Goal: Browse casually: Explore the website without a specific task or goal

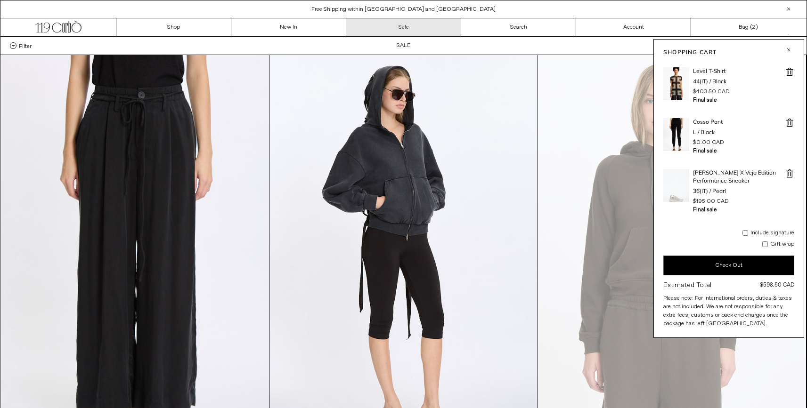
click at [405, 24] on link "Sale" at bounding box center [403, 27] width 115 height 18
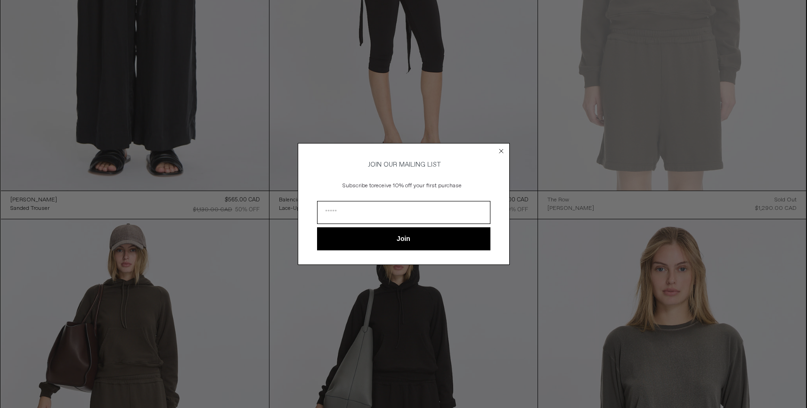
click at [504, 151] on circle "Close dialog" at bounding box center [500, 151] width 9 height 9
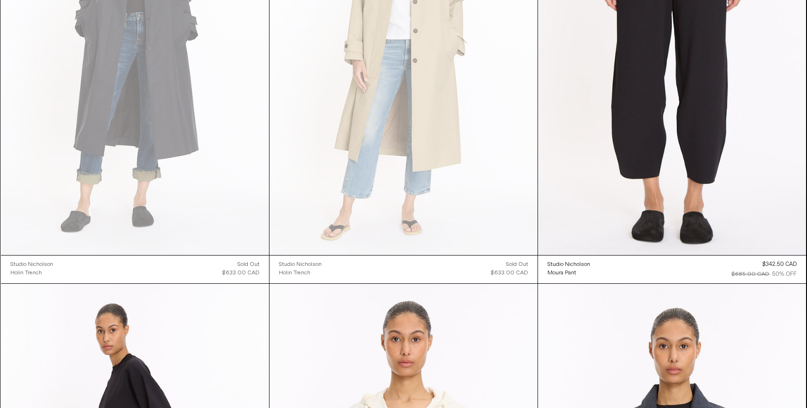
scroll to position [3207, 0]
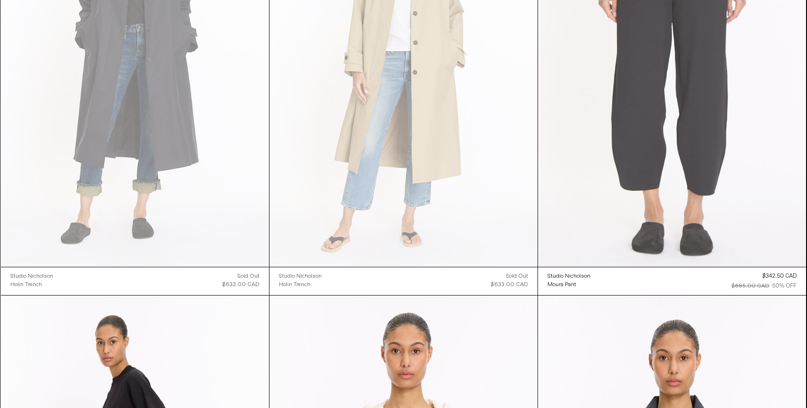
click at [640, 116] on at bounding box center [672, 66] width 268 height 402
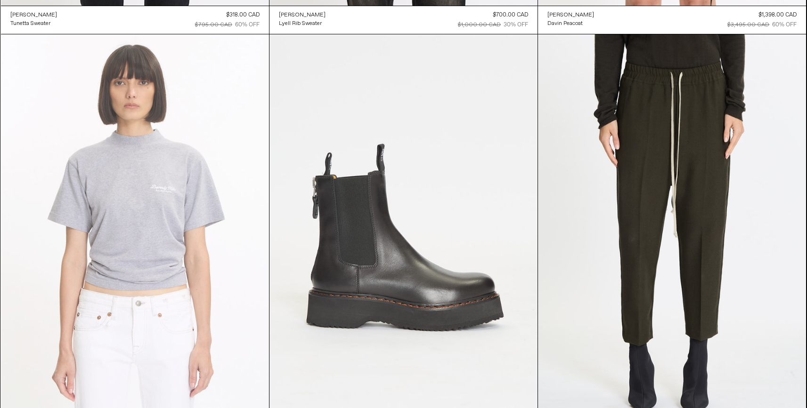
scroll to position [21129, 0]
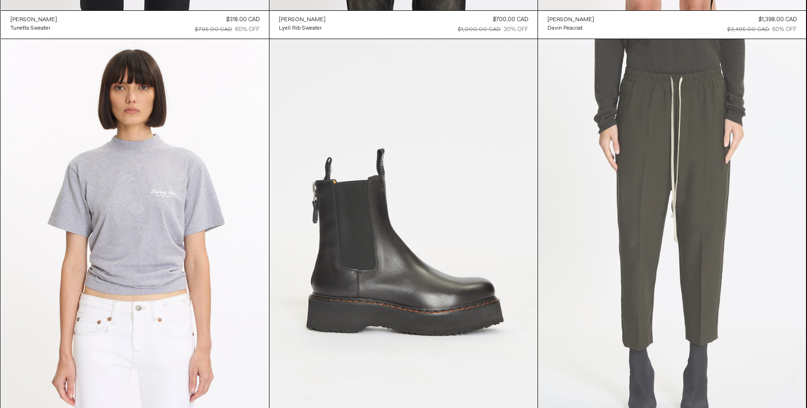
click at [681, 186] on at bounding box center [672, 240] width 268 height 402
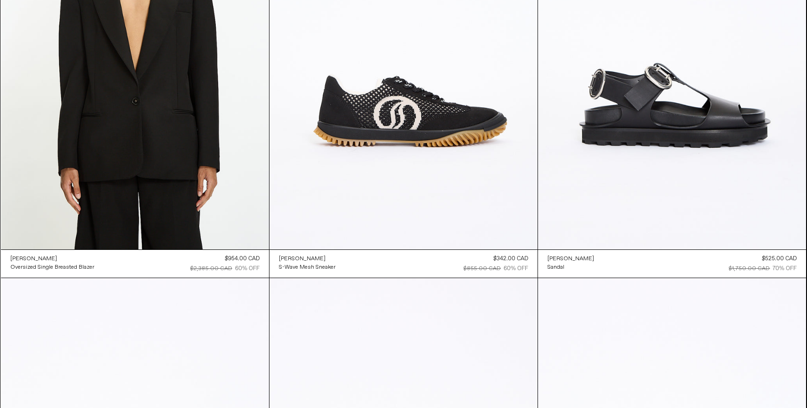
scroll to position [24343, 0]
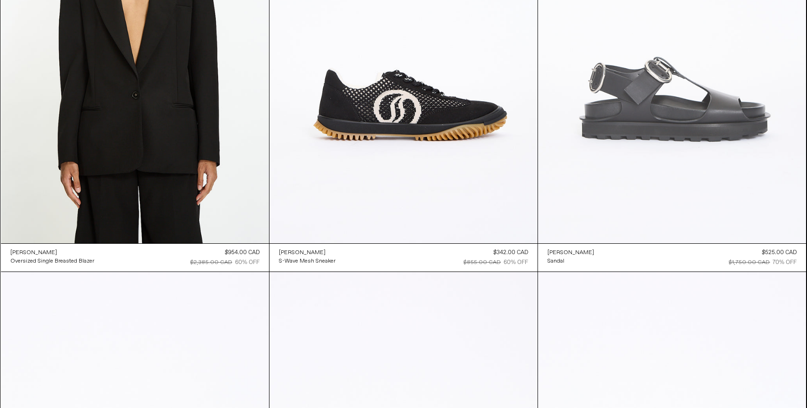
click at [700, 82] on at bounding box center [672, 42] width 268 height 402
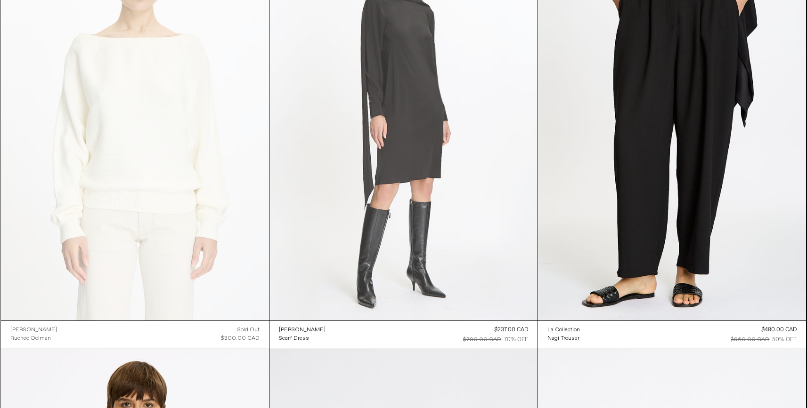
scroll to position [25560, 0]
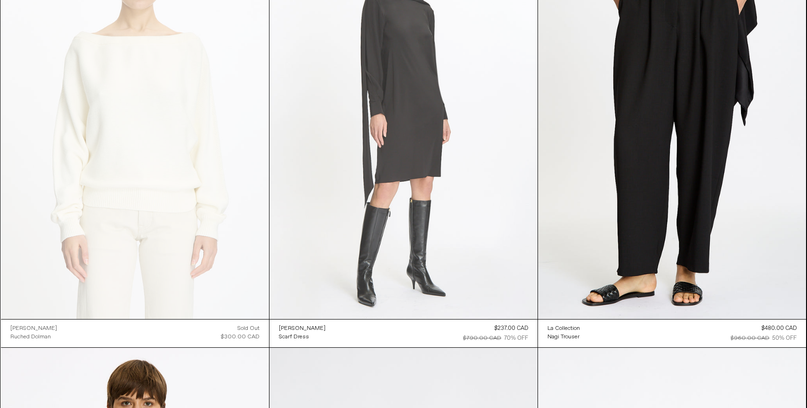
click at [419, 130] on at bounding box center [403, 118] width 268 height 402
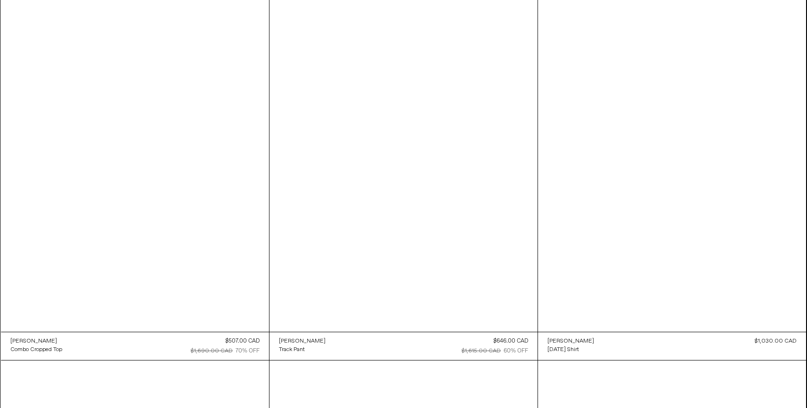
scroll to position [26841, 0]
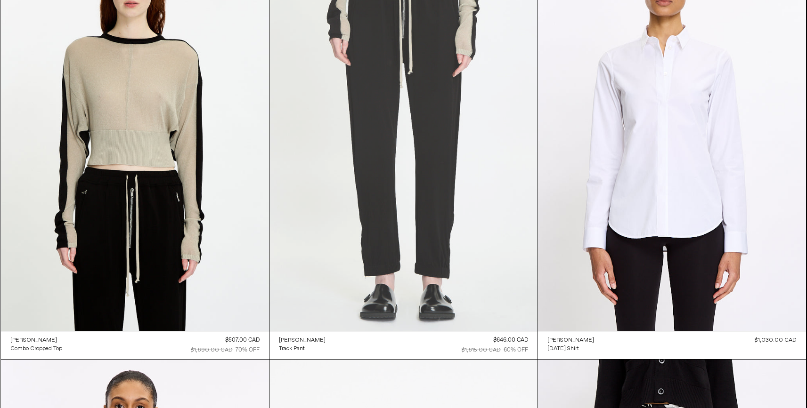
click at [394, 152] on at bounding box center [403, 130] width 268 height 402
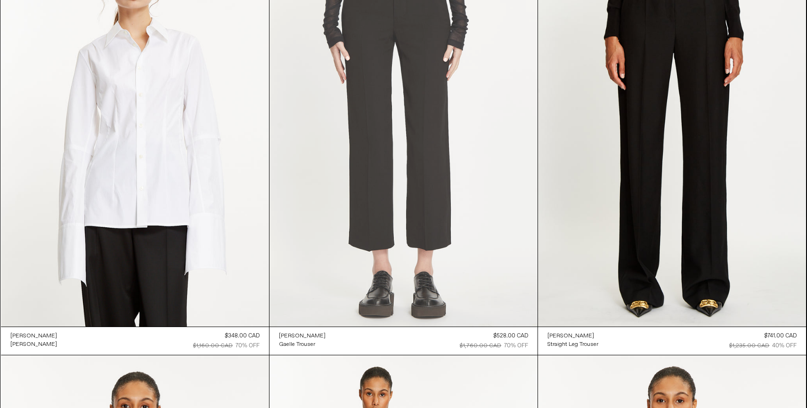
scroll to position [29433, 0]
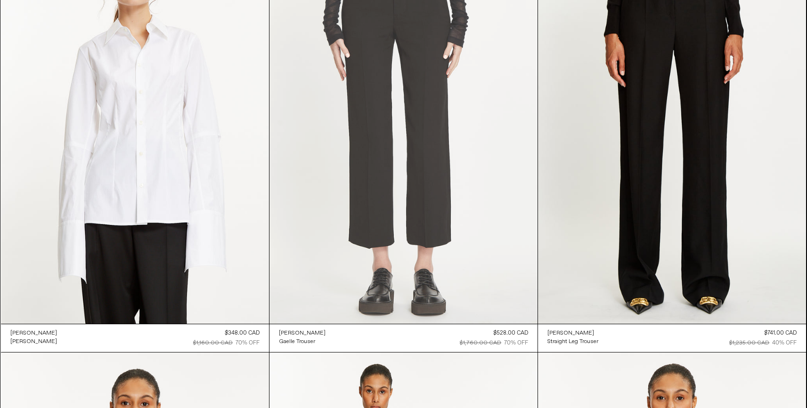
click at [383, 192] on at bounding box center [403, 123] width 268 height 402
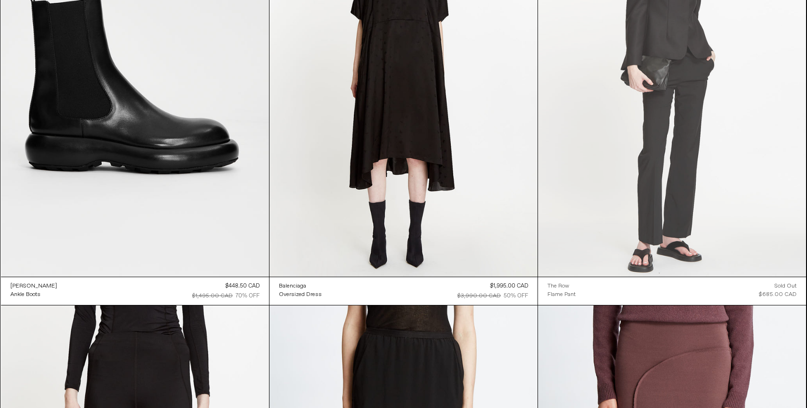
scroll to position [31205, 0]
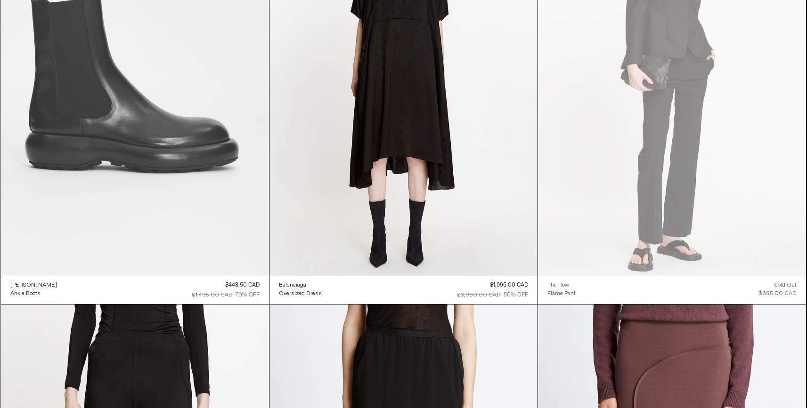
click at [119, 144] on at bounding box center [135, 75] width 268 height 402
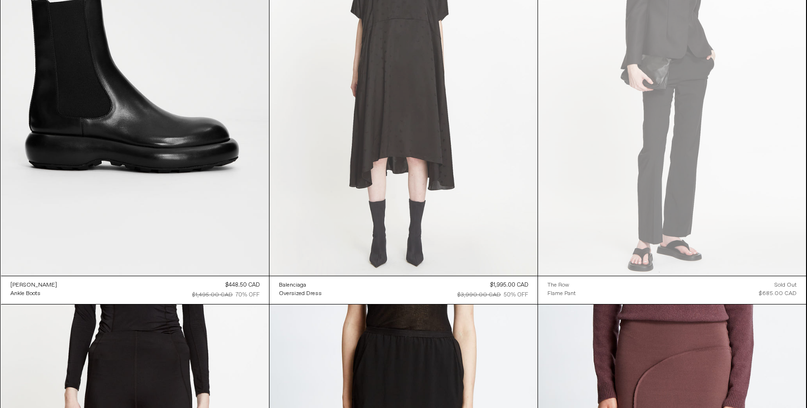
click at [421, 81] on at bounding box center [403, 75] width 268 height 402
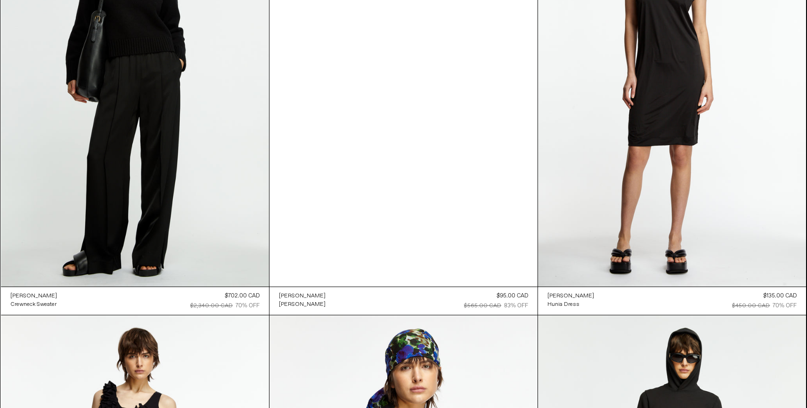
scroll to position [33780, 0]
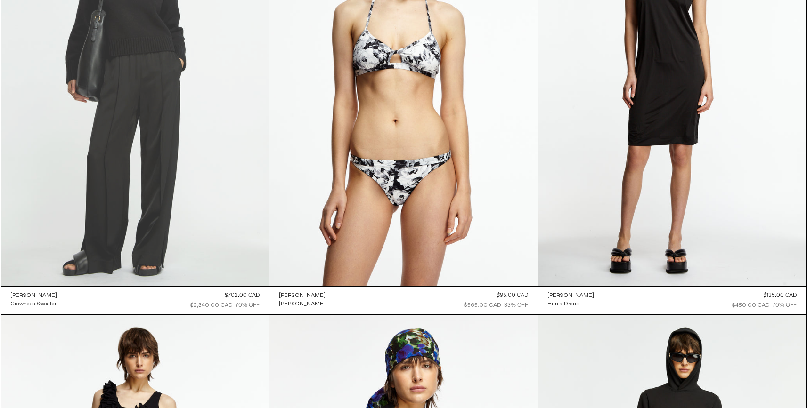
click at [146, 57] on at bounding box center [135, 85] width 268 height 402
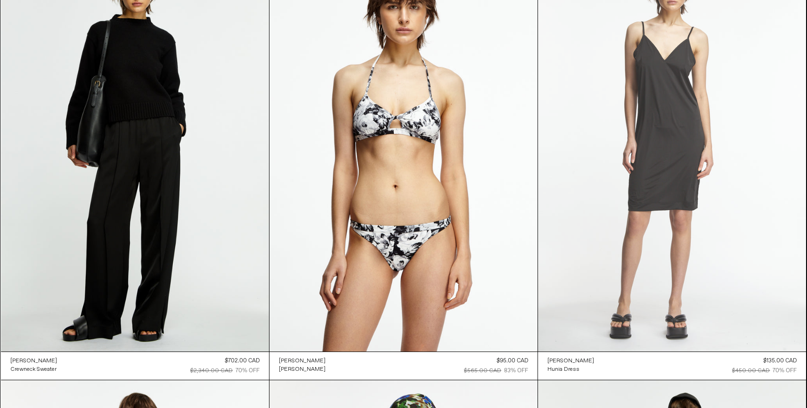
scroll to position [33718, 0]
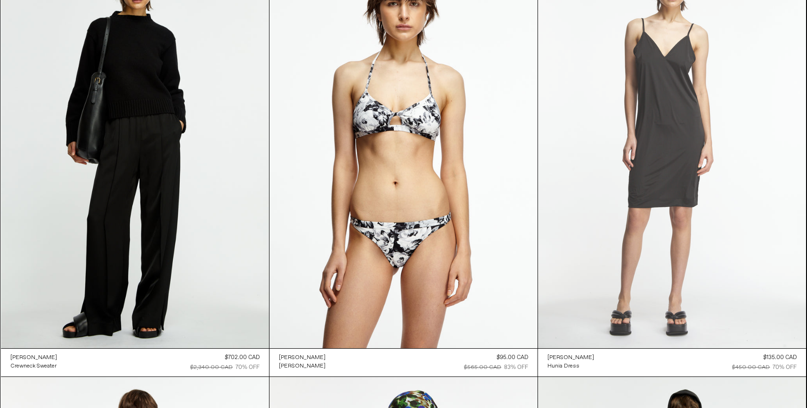
click at [670, 170] on at bounding box center [672, 147] width 268 height 402
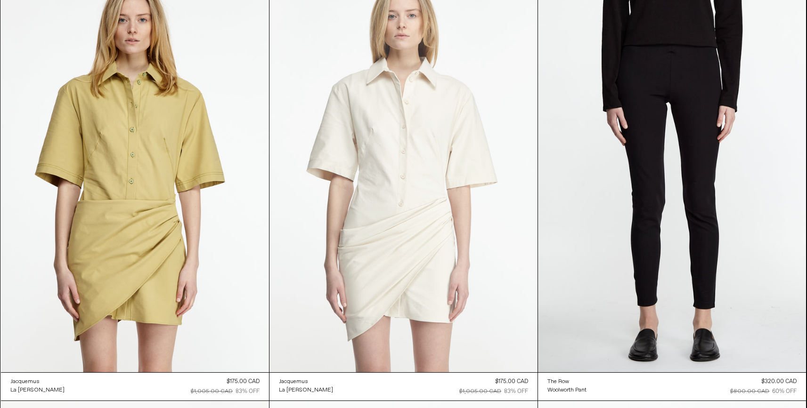
scroll to position [34546, 0]
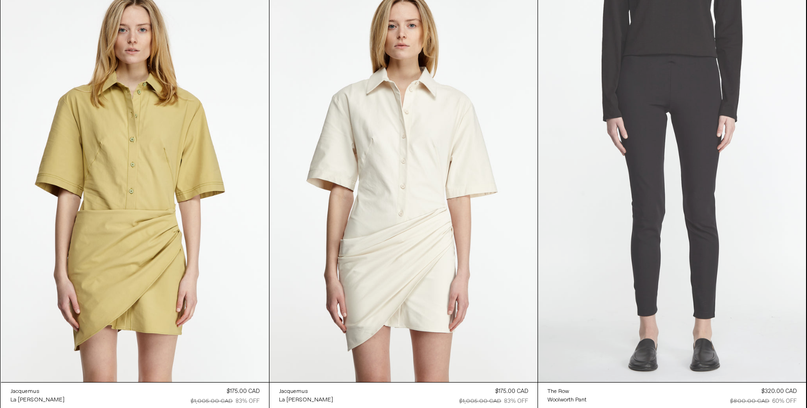
click at [661, 182] on at bounding box center [672, 181] width 268 height 402
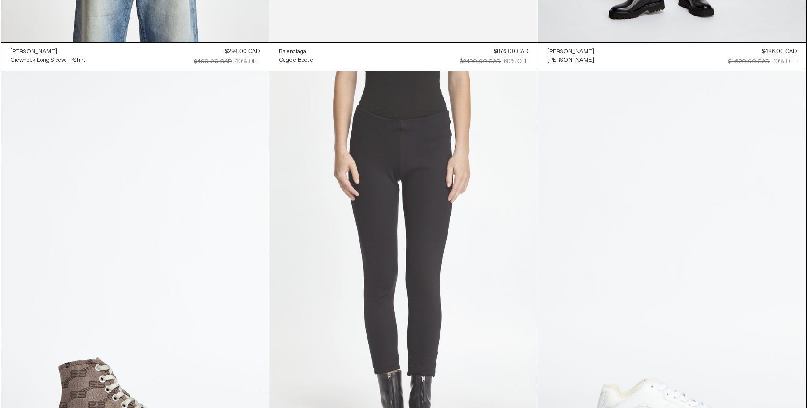
scroll to position [37044, 0]
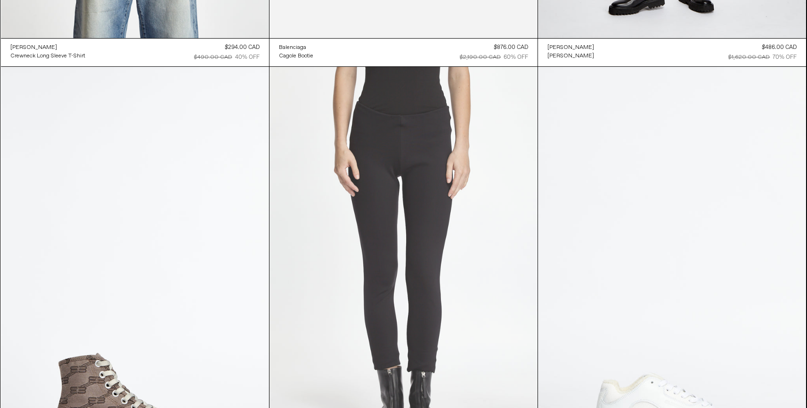
click at [387, 178] on at bounding box center [403, 268] width 268 height 402
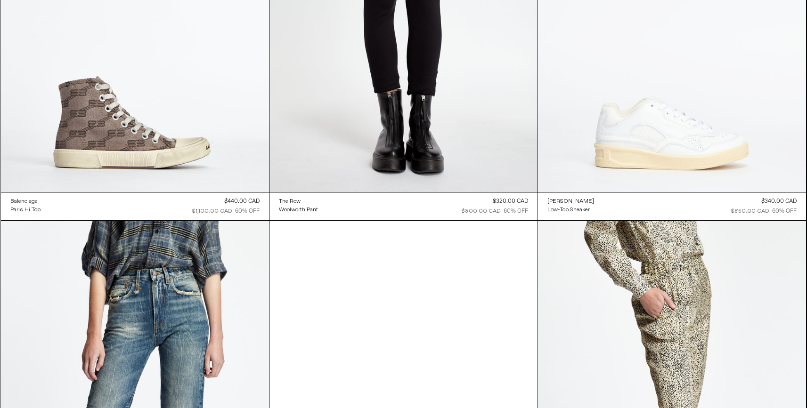
scroll to position [37322, 0]
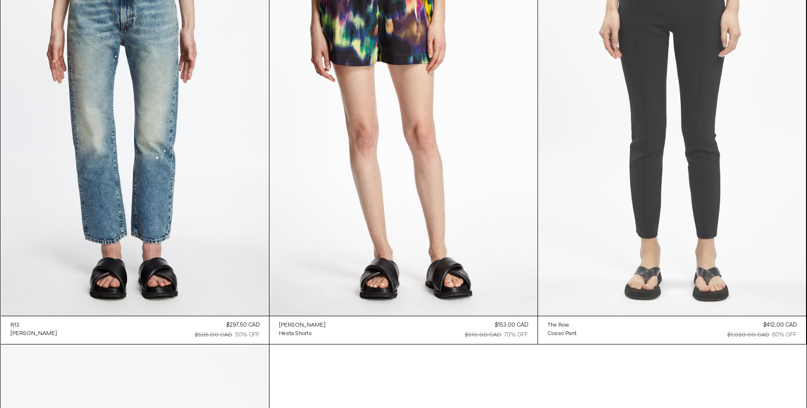
scroll to position [39353, 0]
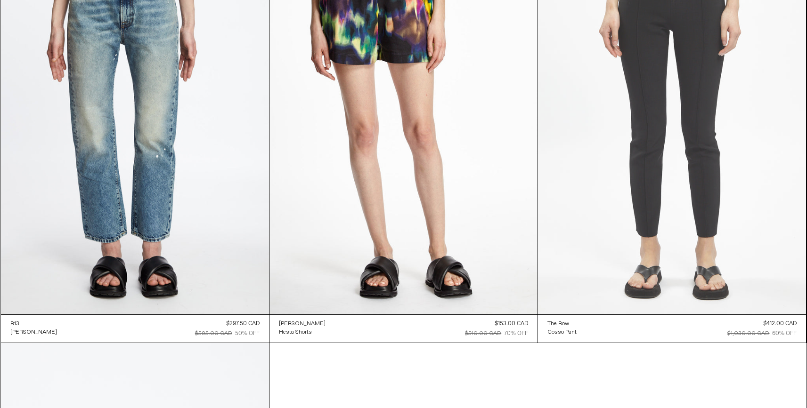
click at [667, 152] on at bounding box center [672, 113] width 268 height 402
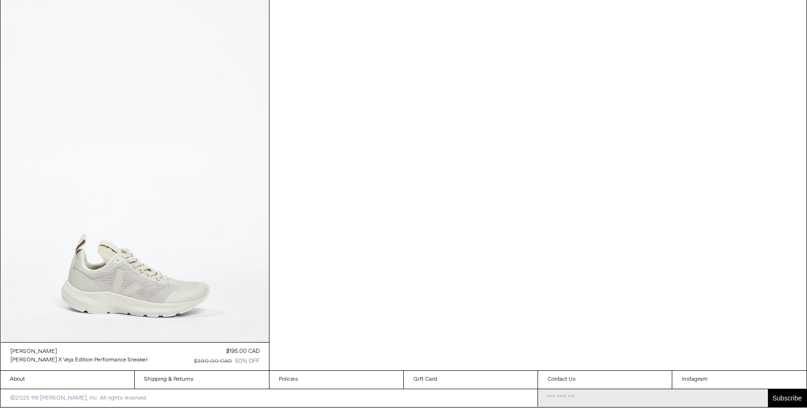
scroll to position [39763, 0]
click at [157, 280] on at bounding box center [135, 141] width 268 height 402
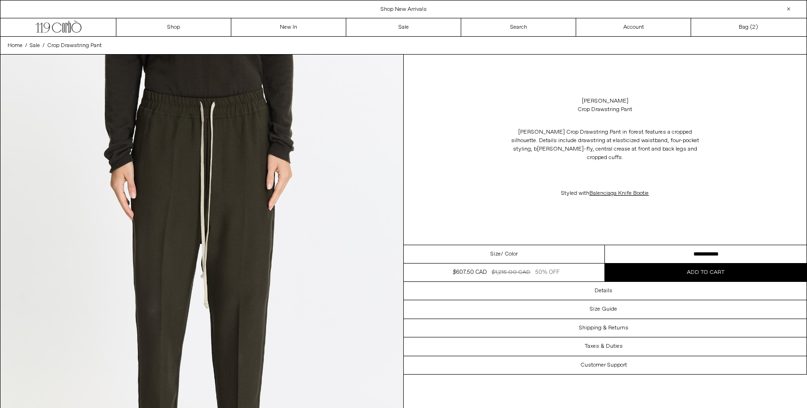
select select "**********"
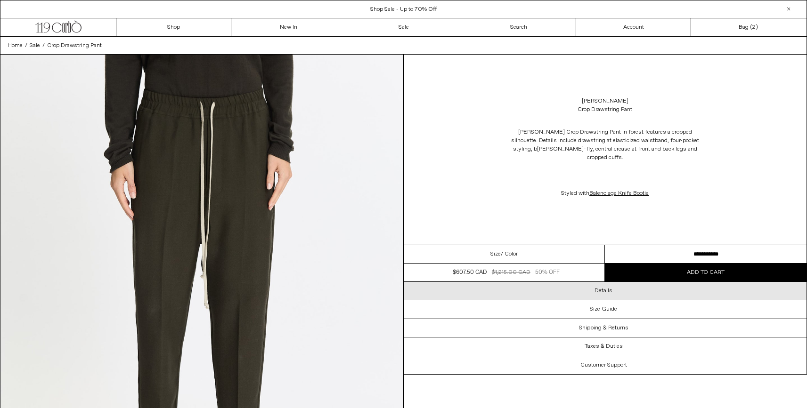
click at [607, 288] on h3 "Details" at bounding box center [603, 291] width 18 height 7
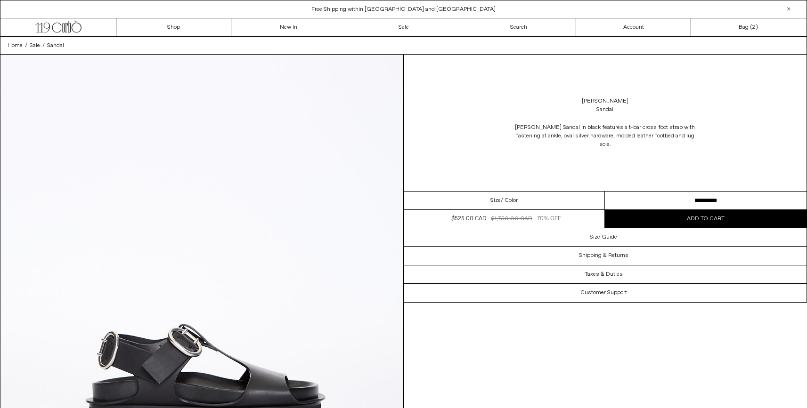
select select "**********"
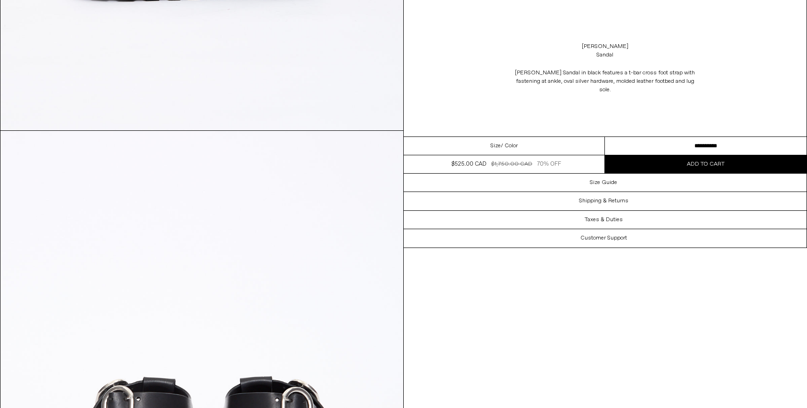
scroll to position [1418, 0]
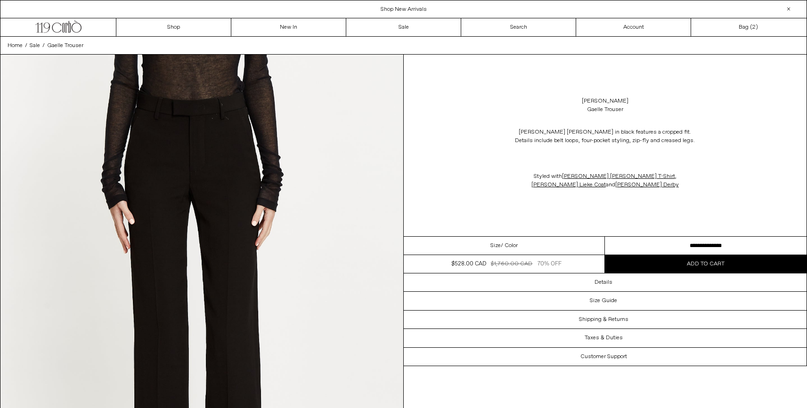
select select "**********"
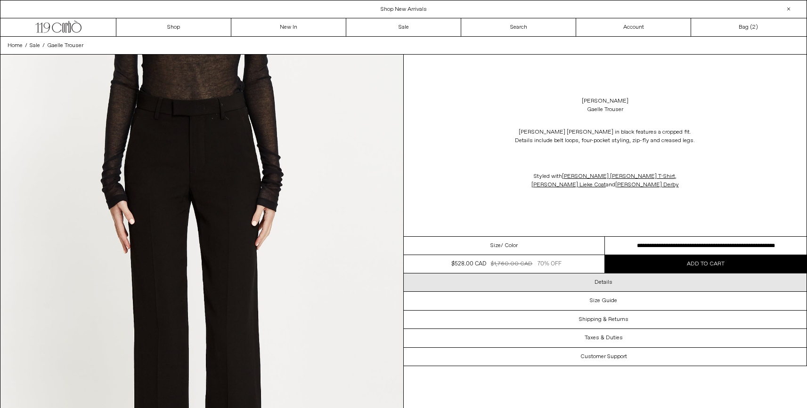
click at [596, 287] on div "Details" at bounding box center [605, 283] width 403 height 18
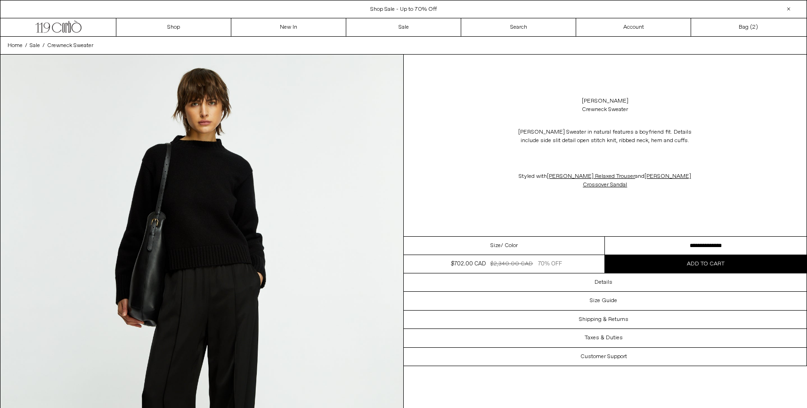
select select "**********"
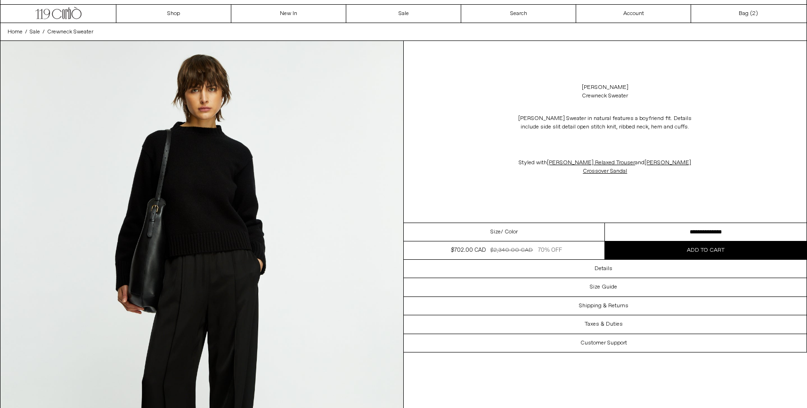
scroll to position [24, 0]
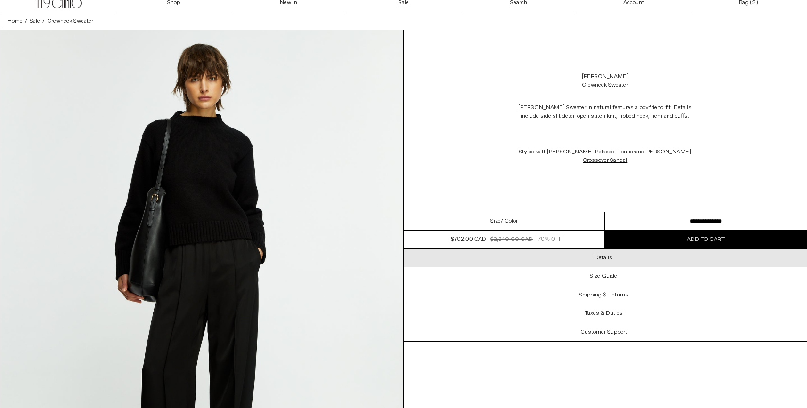
click at [613, 249] on div "Details" at bounding box center [605, 258] width 403 height 18
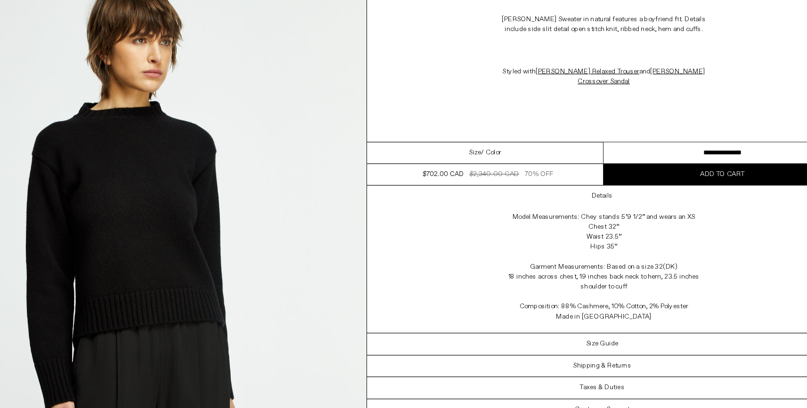
scroll to position [1030, 0]
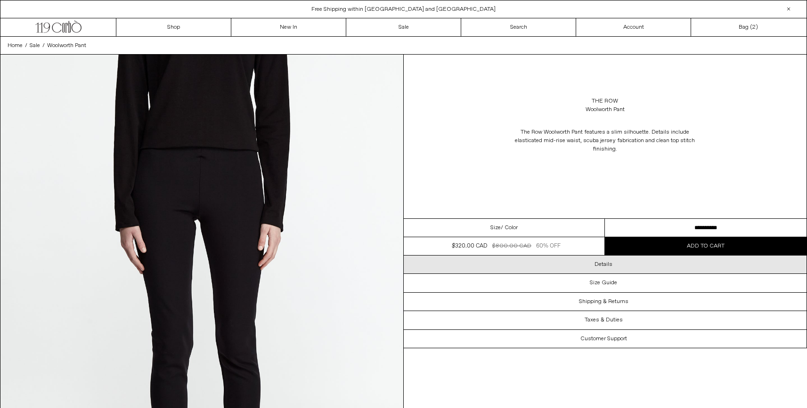
click at [608, 265] on h3 "Details" at bounding box center [603, 264] width 18 height 7
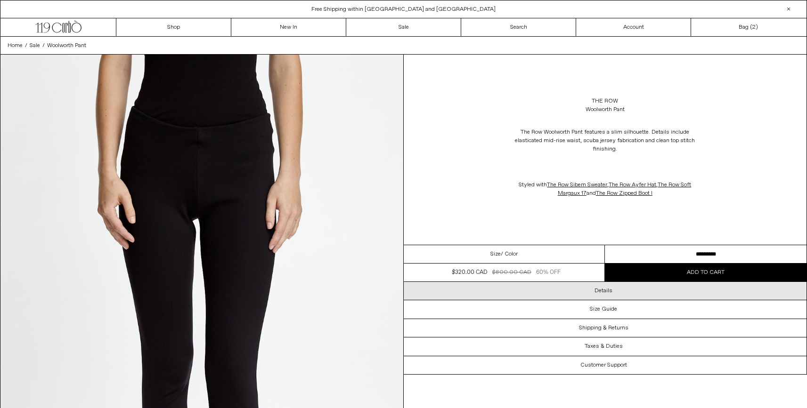
click at [603, 293] on h3 "Details" at bounding box center [603, 291] width 18 height 7
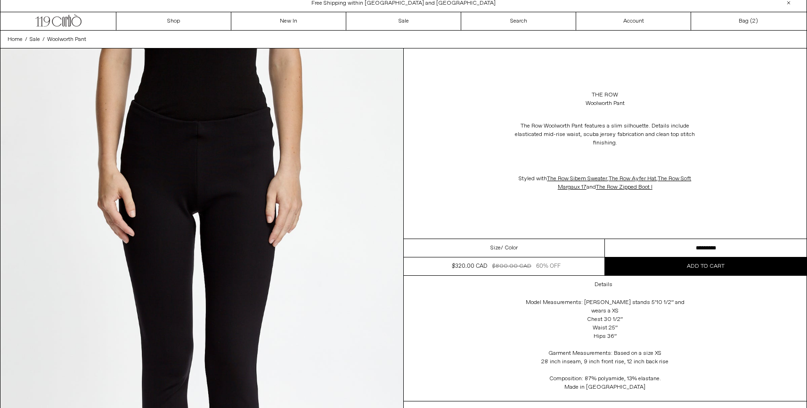
scroll to position [8, 0]
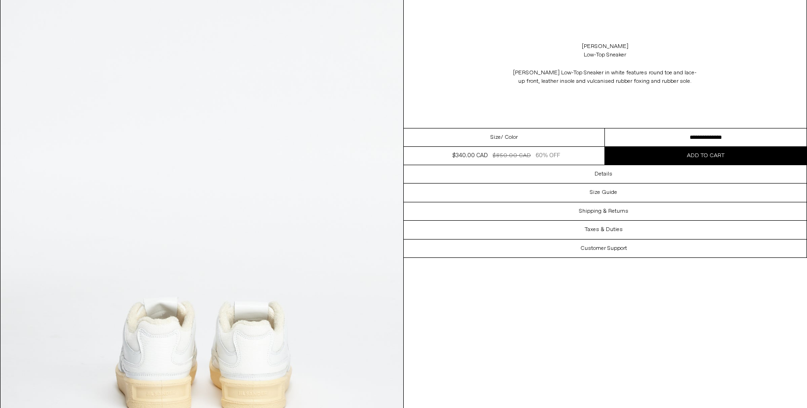
scroll to position [2026, 0]
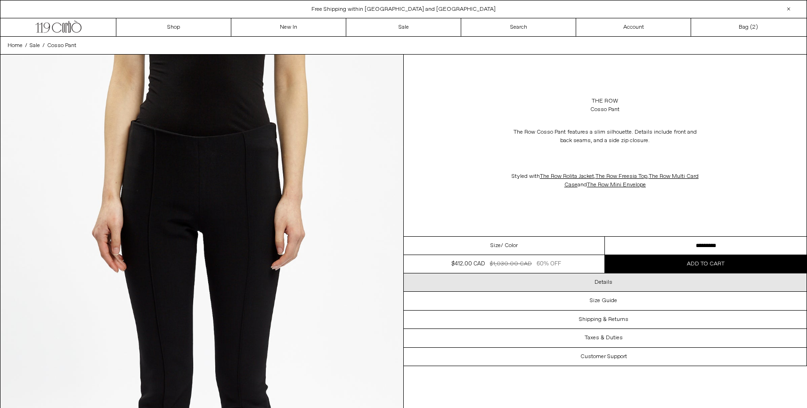
click at [599, 283] on h3 "Details" at bounding box center [603, 282] width 18 height 7
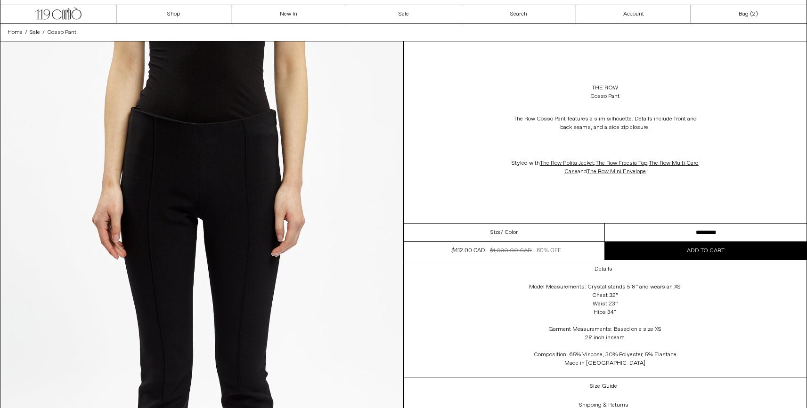
scroll to position [13, 0]
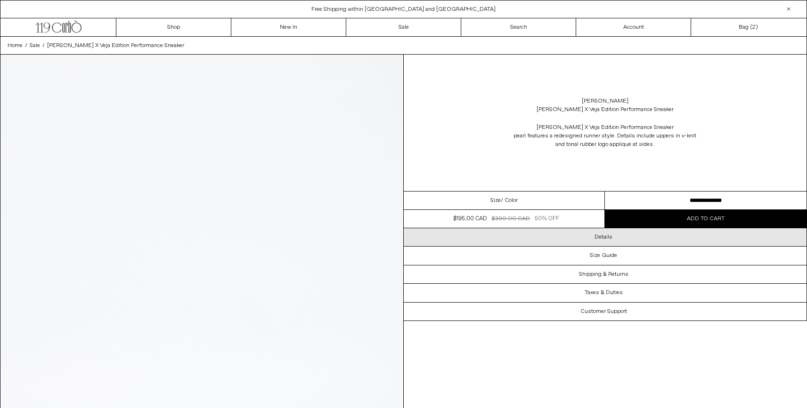
click at [603, 239] on h3 "Details" at bounding box center [603, 237] width 18 height 7
